Goal: Use online tool/utility: Use online tool/utility

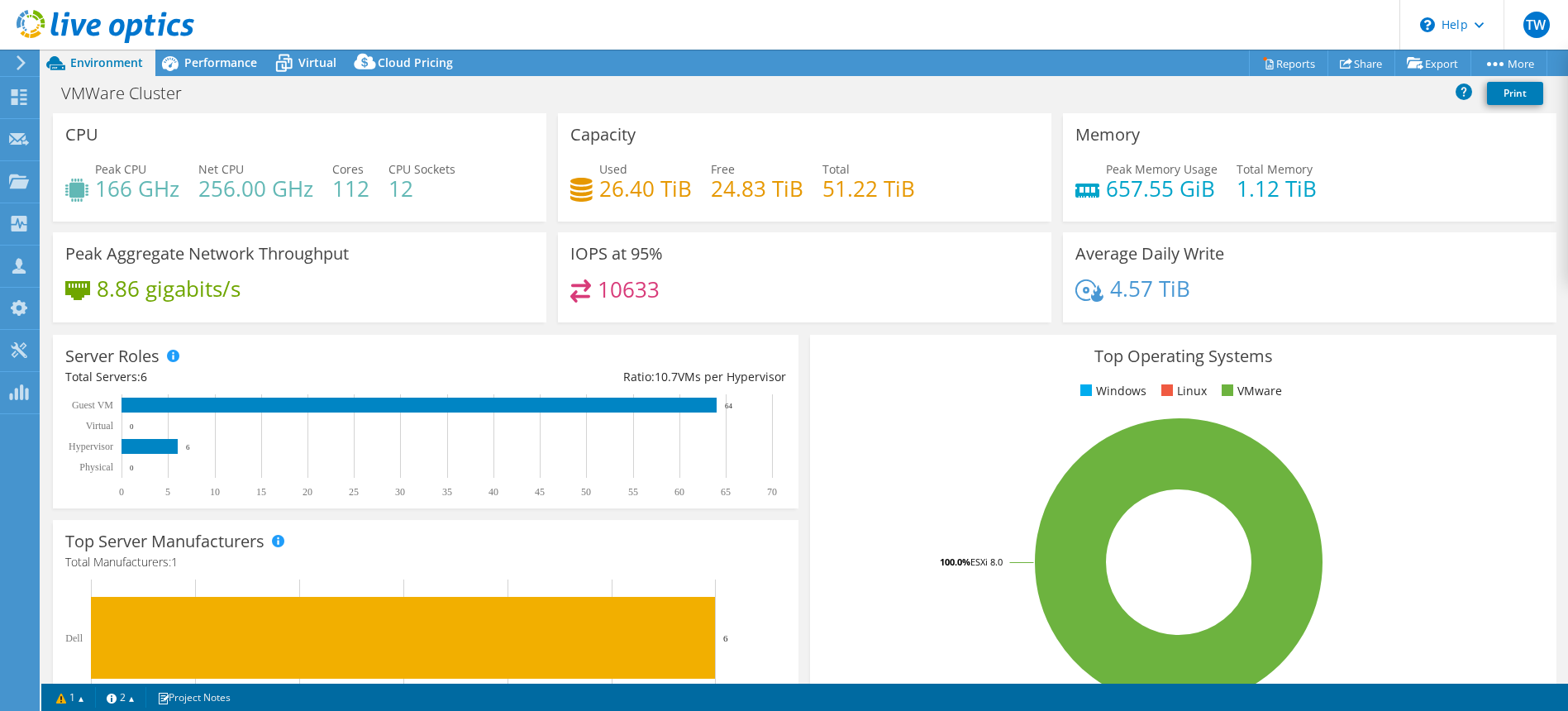
select select "USD"
click at [211, 68] on span "Performance" at bounding box center [220, 62] width 72 height 15
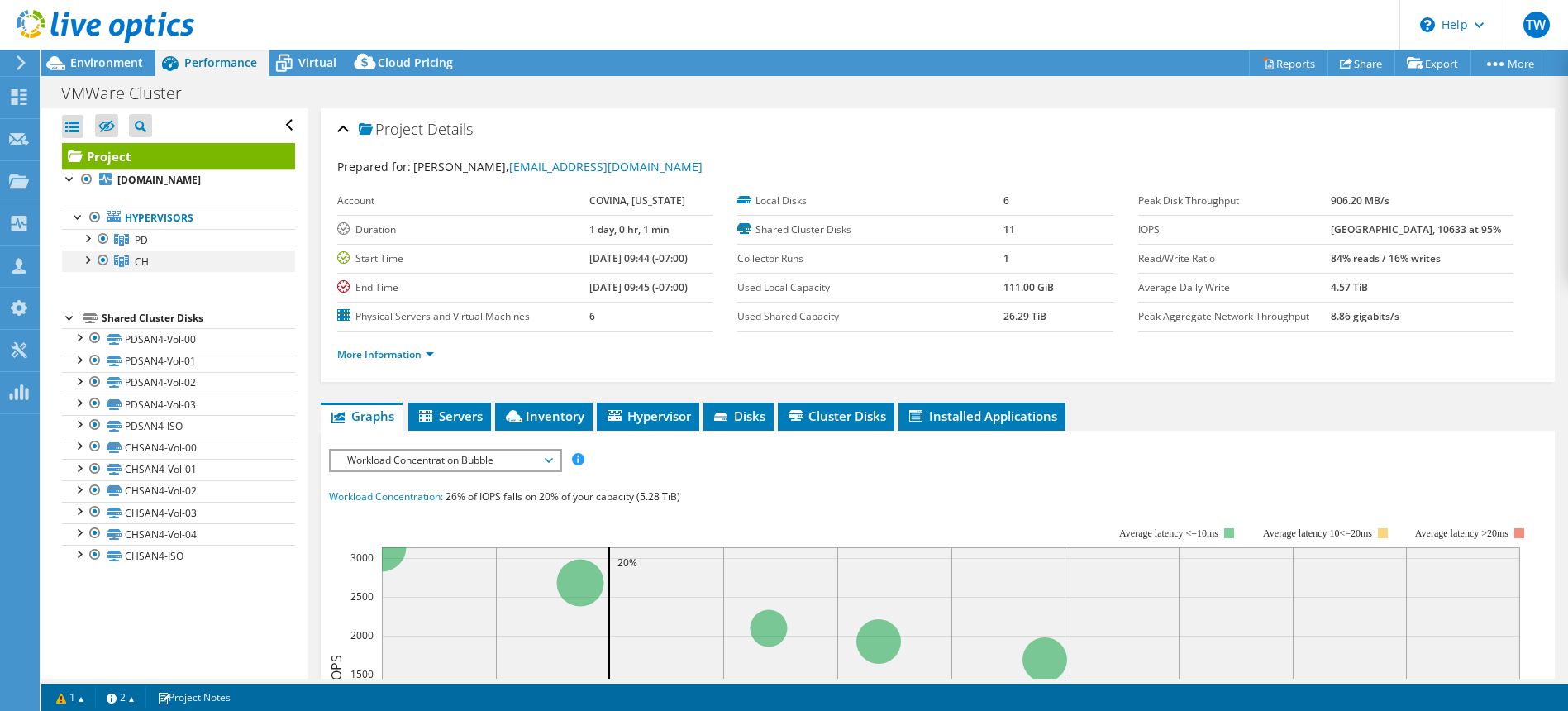
click at [99, 257] on div at bounding box center [103, 261] width 16 height 20
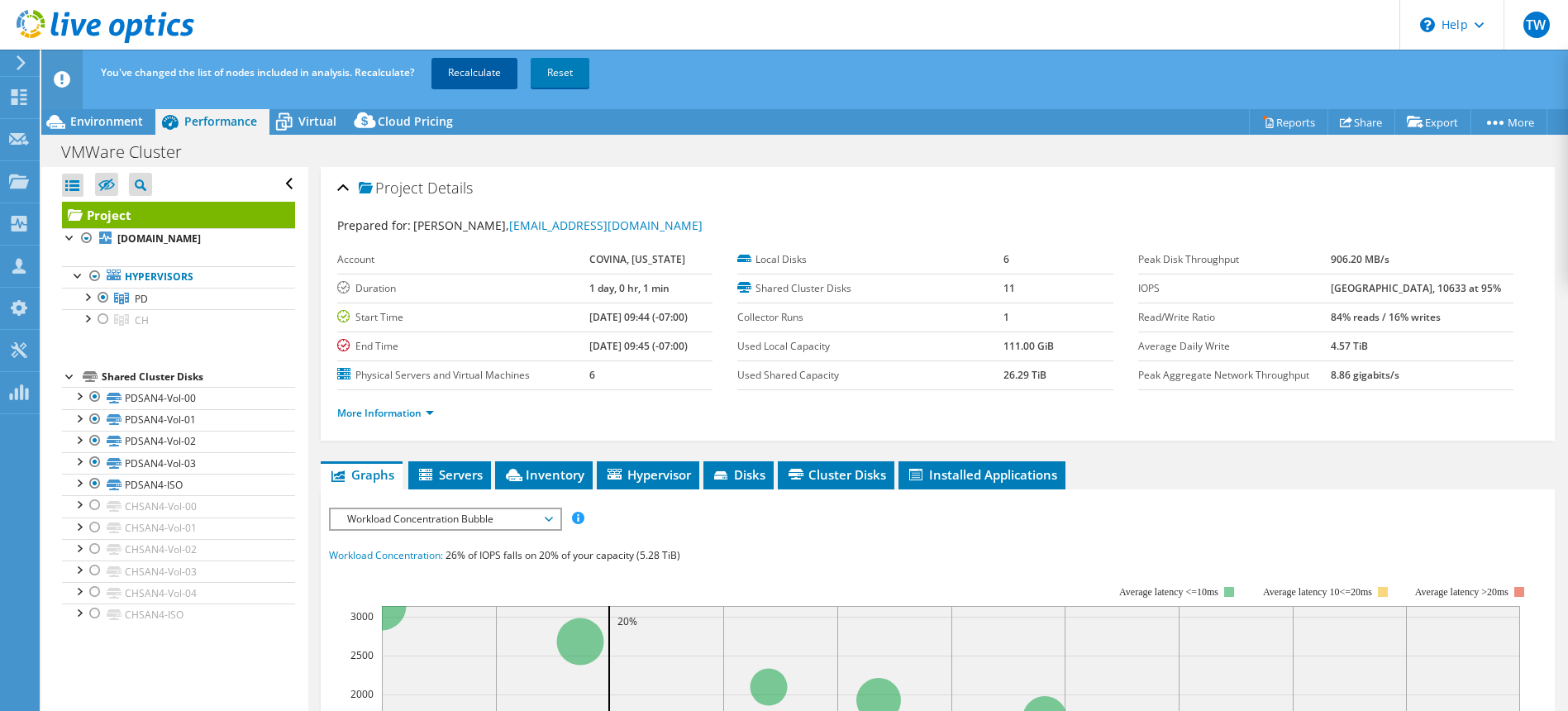
click at [458, 76] on link "Recalculate" at bounding box center [474, 73] width 86 height 30
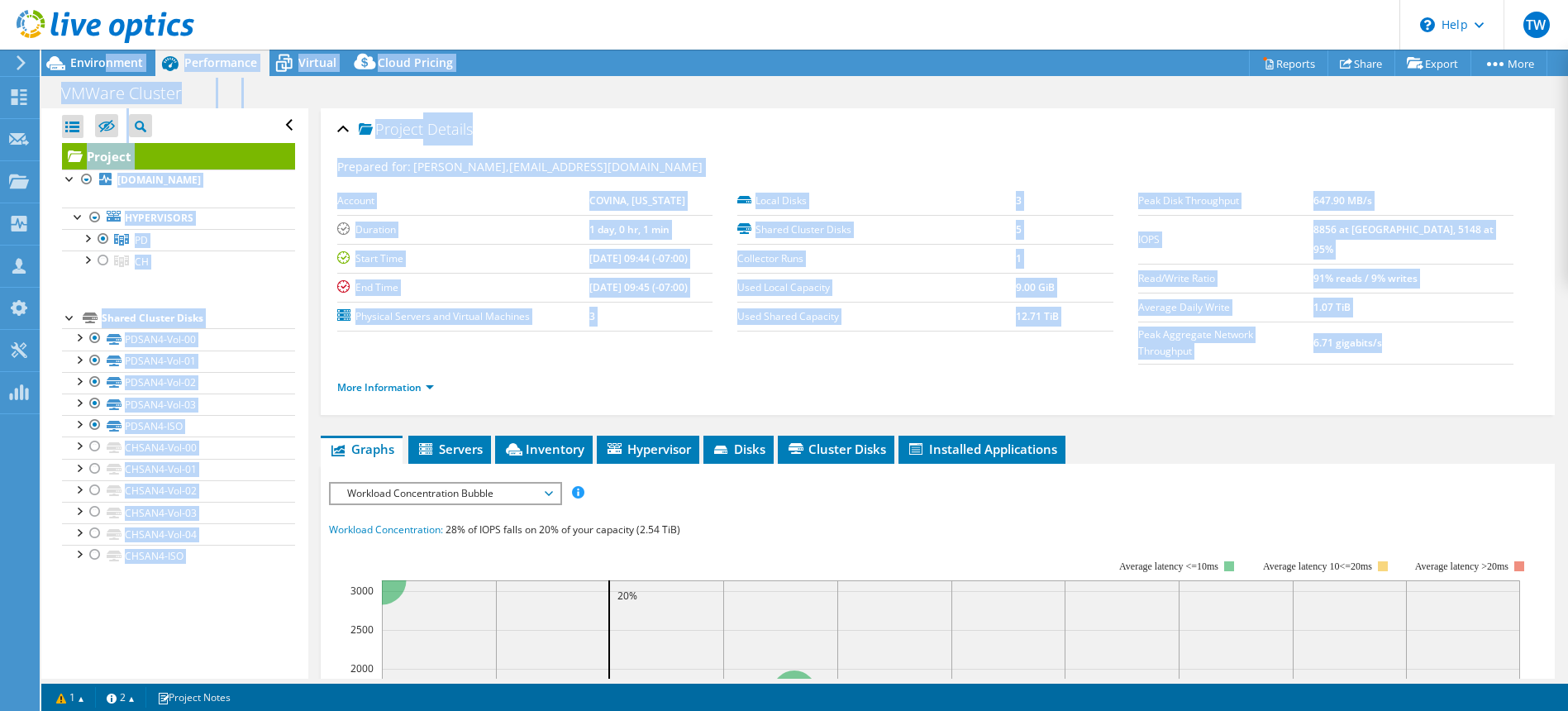
drag, startPoint x: 108, startPoint y: 66, endPoint x: 364, endPoint y: 254, distance: 317.6
click at [357, 243] on div "Project Actions Project Actions Reports Share Export vSAN ReadyNode Sizer" at bounding box center [804, 380] width 1526 height 661
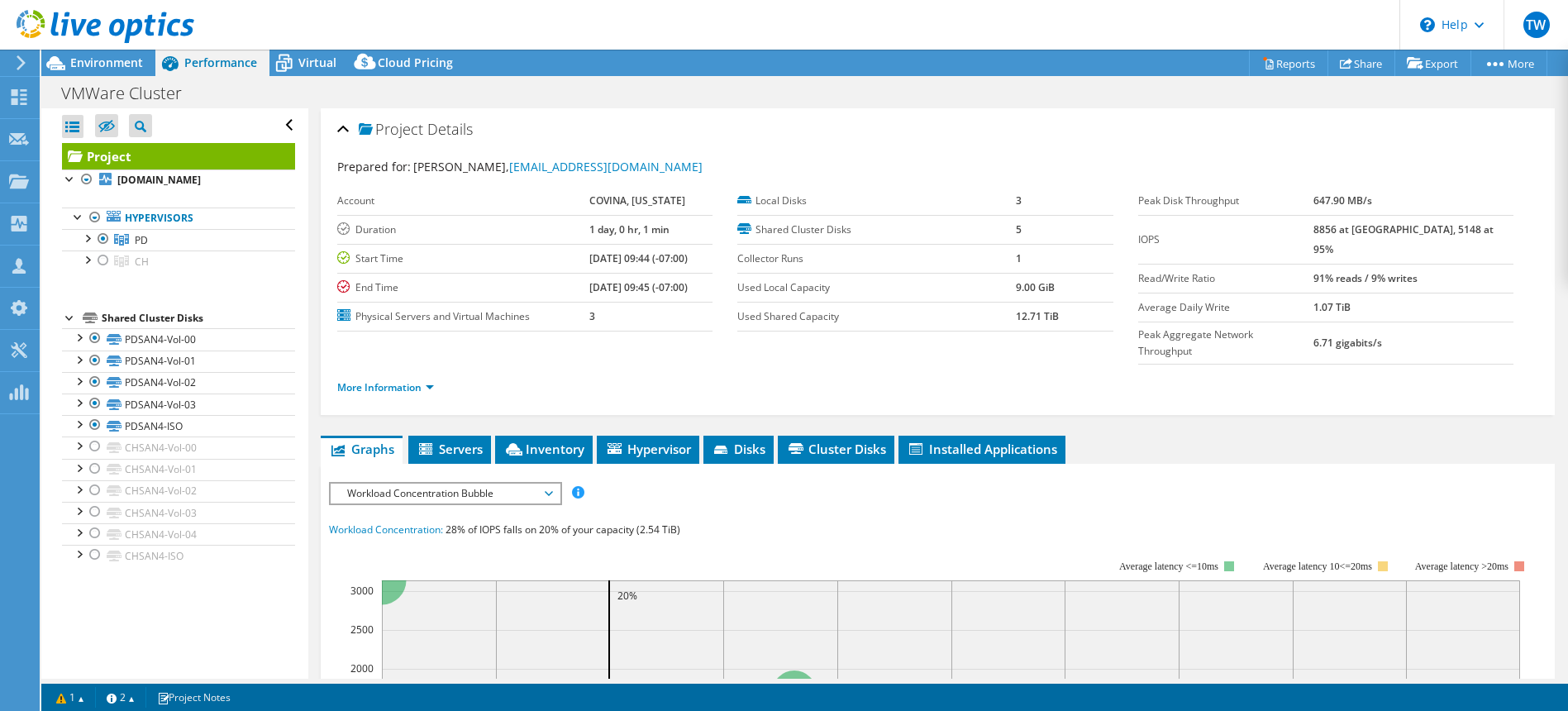
click at [437, 484] on span "Workload Concentration Bubble" at bounding box center [444, 493] width 213 height 20
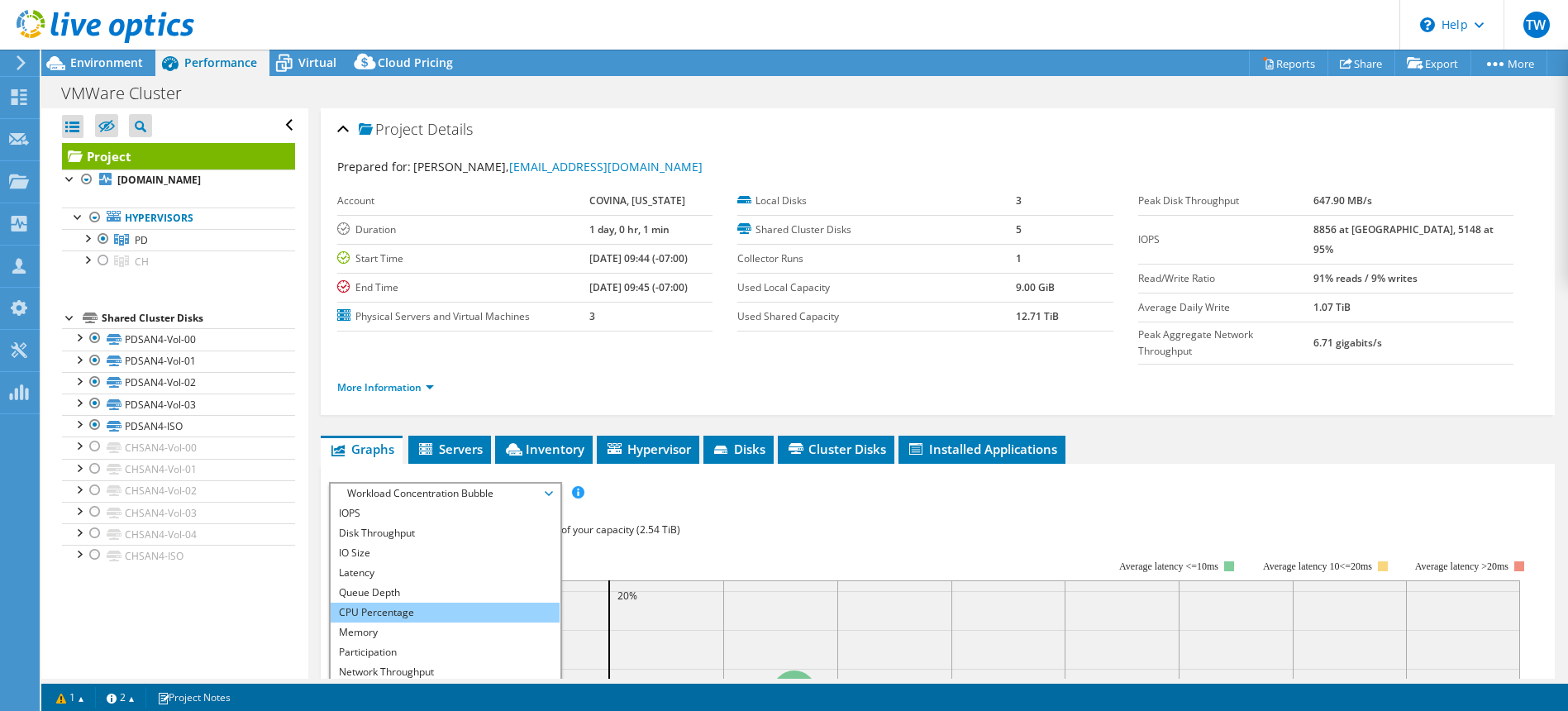
drag, startPoint x: 397, startPoint y: 585, endPoint x: 439, endPoint y: 577, distance: 42.8
click at [397, 603] on li "CPU Percentage" at bounding box center [445, 613] width 229 height 20
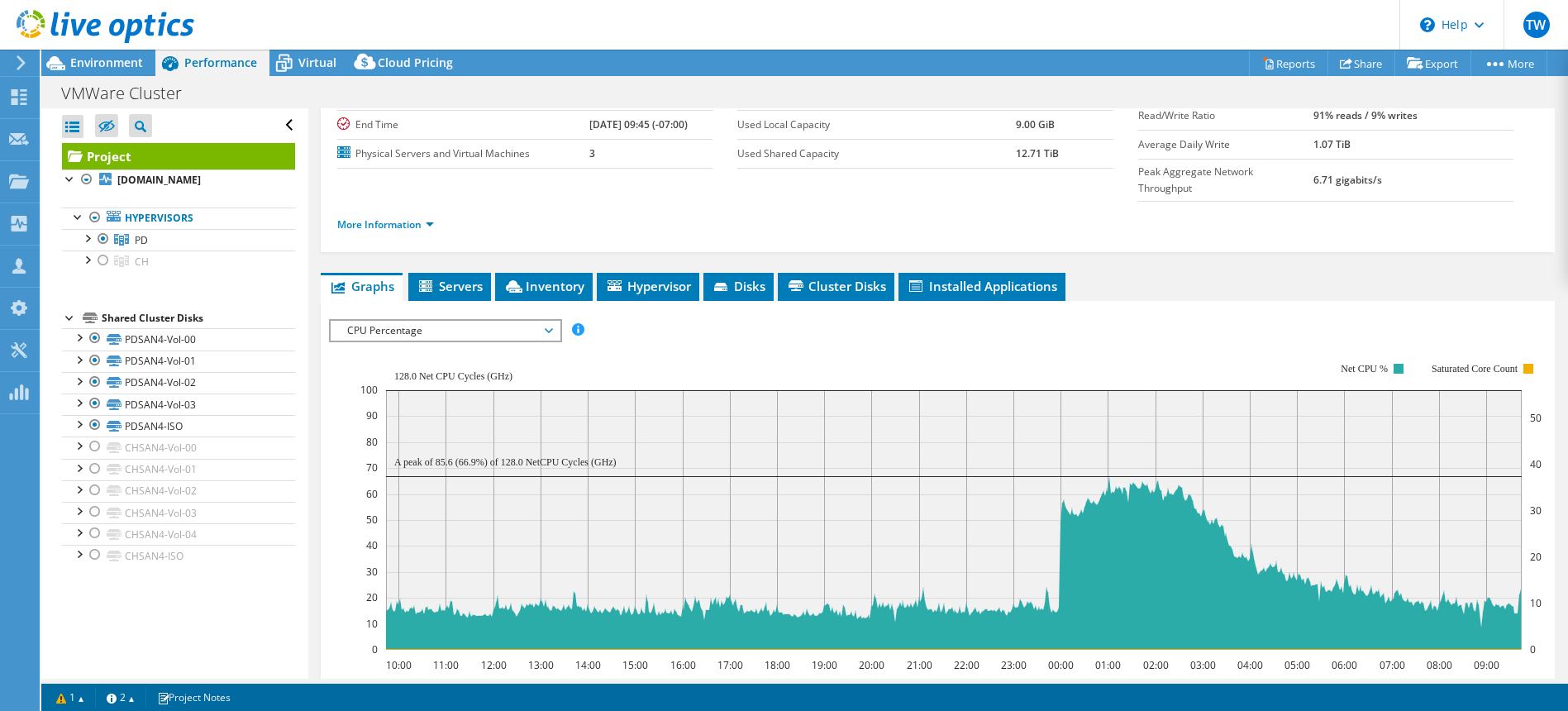
scroll to position [199, 0]
